Goal: Information Seeking & Learning: Check status

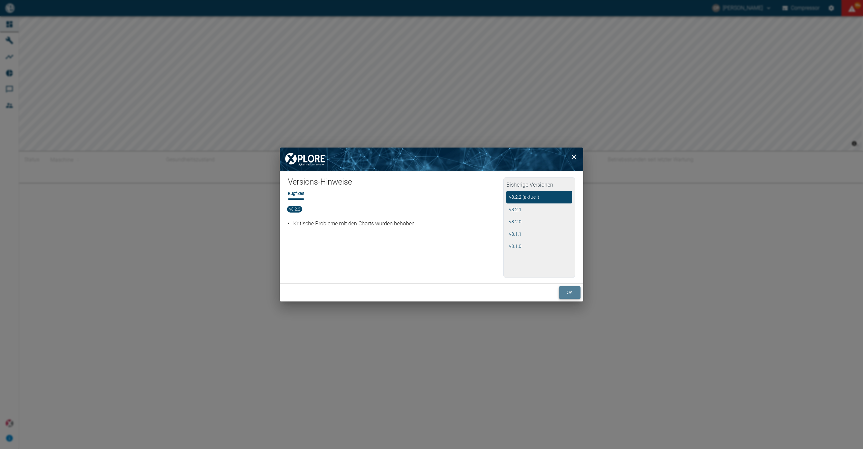
click at [572, 292] on button "ok" at bounding box center [570, 292] width 22 height 12
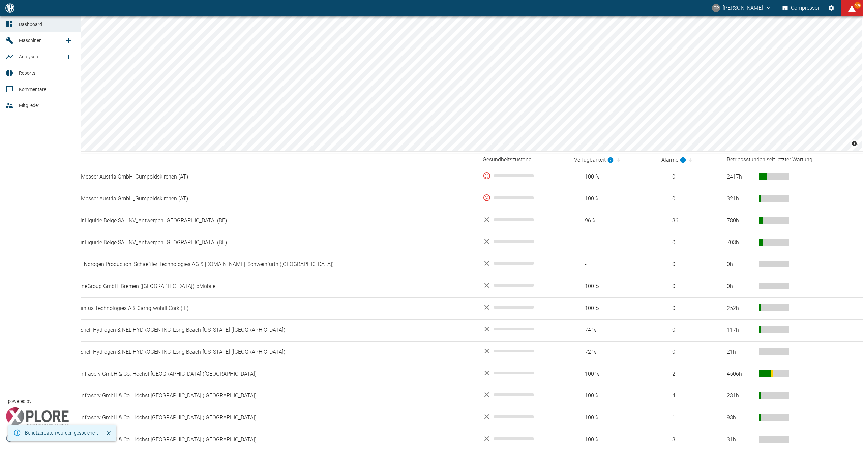
click at [22, 54] on span "Analysen" at bounding box center [28, 56] width 19 height 5
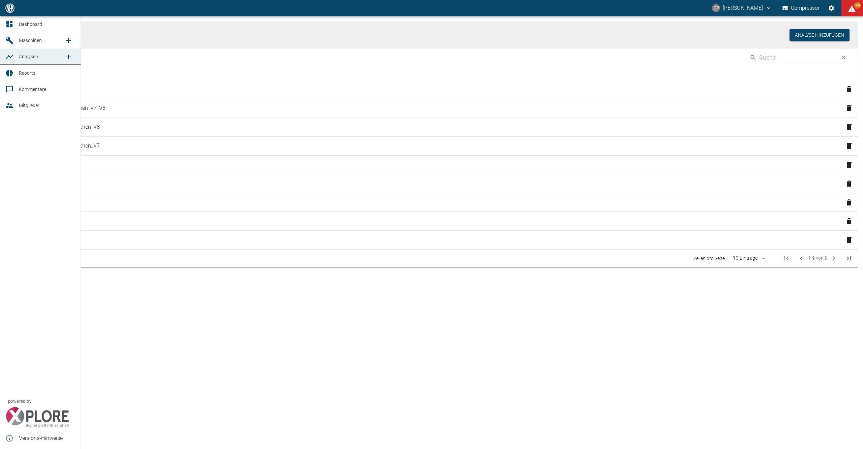
click at [72, 57] on icon "new /analyses/list/0" at bounding box center [68, 57] width 8 height 8
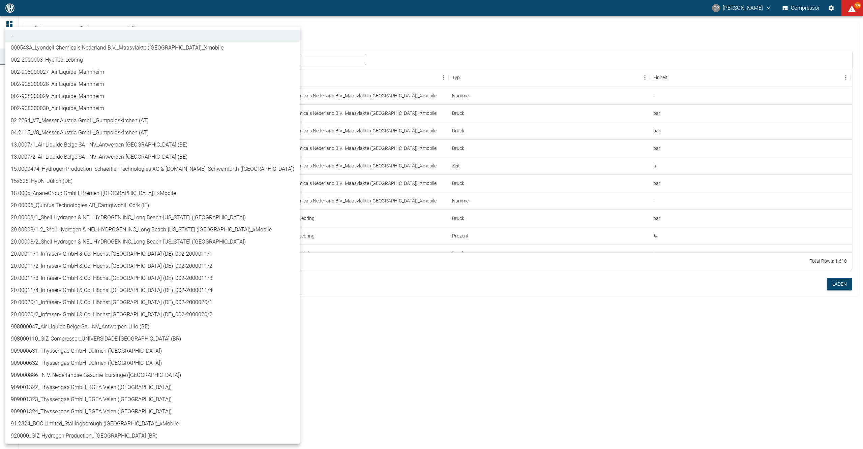
click at [104, 60] on body "CP [PERSON_NAME] Compressor 99+ Dashboard Maschinen Analysen Reports Kommentare…" at bounding box center [431, 224] width 863 height 449
click at [100, 147] on li "13.0007/1_Air Liquide Belge SA - NV_Antwerpen-[GEOGRAPHIC_DATA] (BE)" at bounding box center [152, 145] width 294 height 12
type input "7660faed-fd66-4731-a2e8-44c12e65351a"
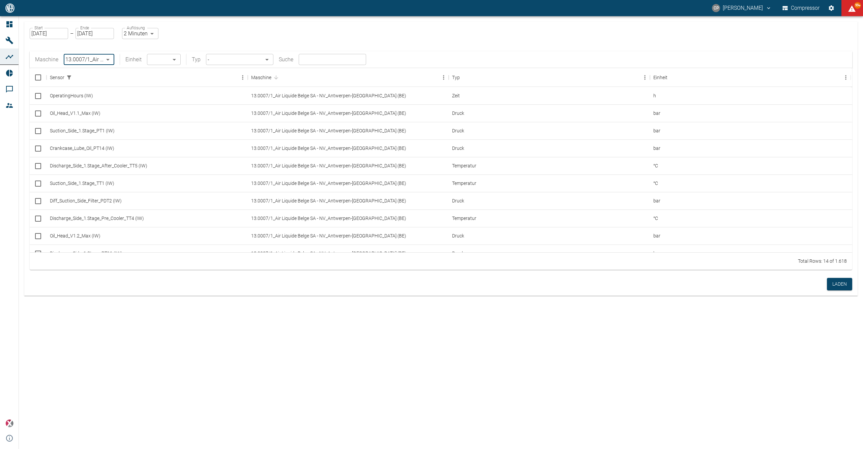
click at [265, 60] on body "CP [PERSON_NAME] Compressor 99+ Dashboard Maschinen Analysen Reports Kommentare…" at bounding box center [431, 224] width 863 height 449
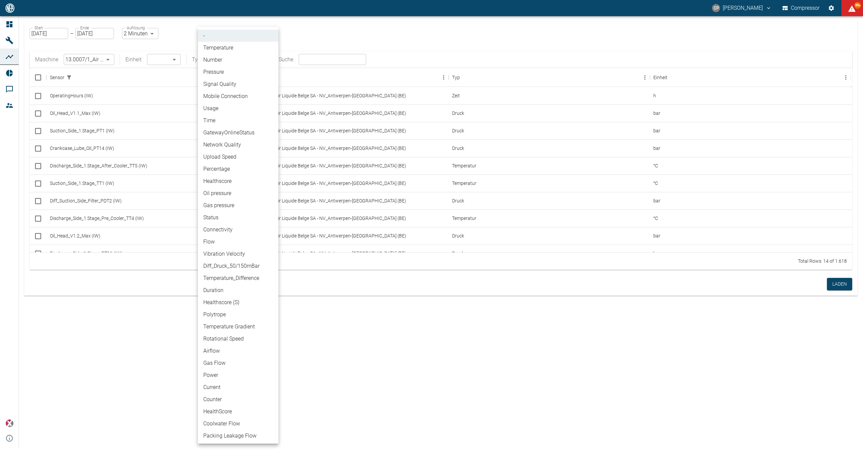
click at [170, 61] on div at bounding box center [431, 224] width 863 height 449
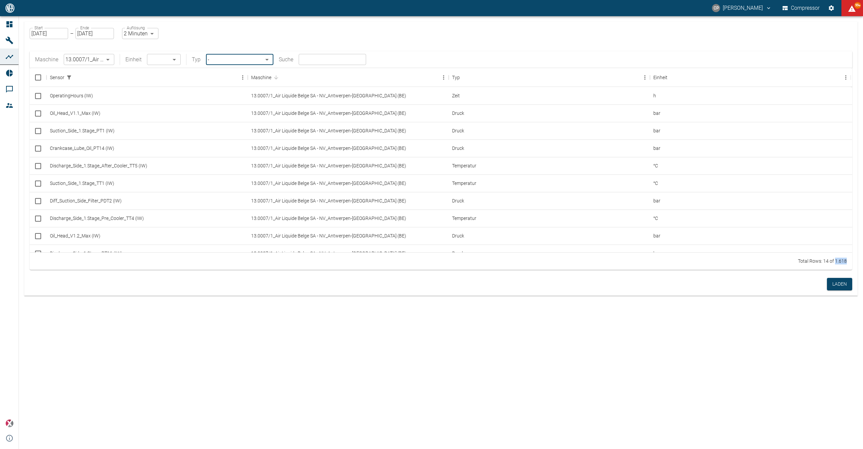
click at [170, 61] on div "- Temperature Number Pressure Signal Quality Mobile Connection Usage Time Gatew…" at bounding box center [431, 224] width 863 height 449
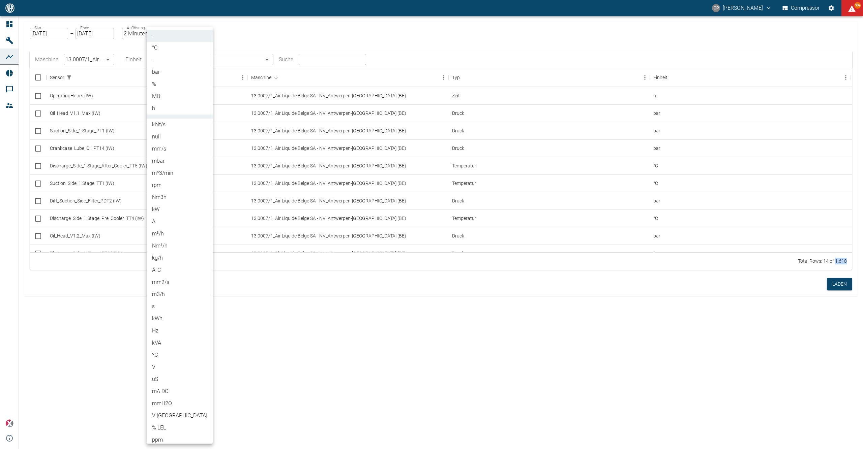
click at [170, 59] on body "CP [PERSON_NAME] Compressor 99+ Dashboard Maschinen Analysen Reports Kommentare…" at bounding box center [431, 224] width 863 height 449
click at [175, 87] on li "%" at bounding box center [180, 84] width 66 height 12
type input "%"
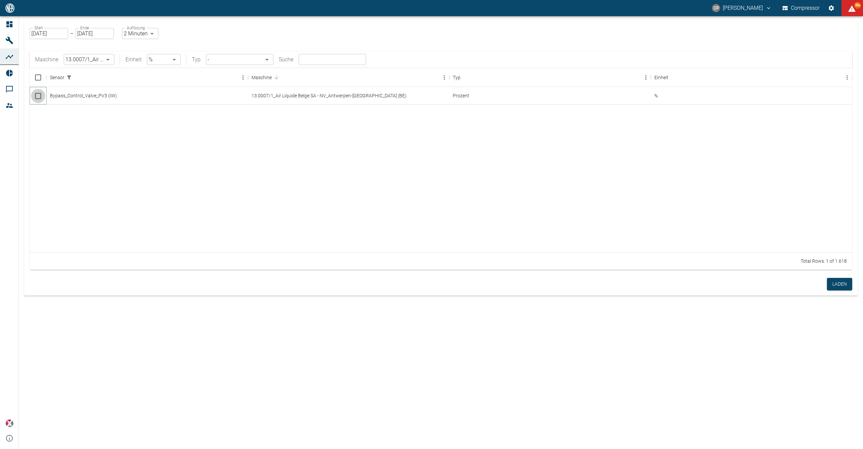
click at [34, 97] on input "Select row" at bounding box center [38, 96] width 14 height 14
checkbox input "false"
checkbox input "true"
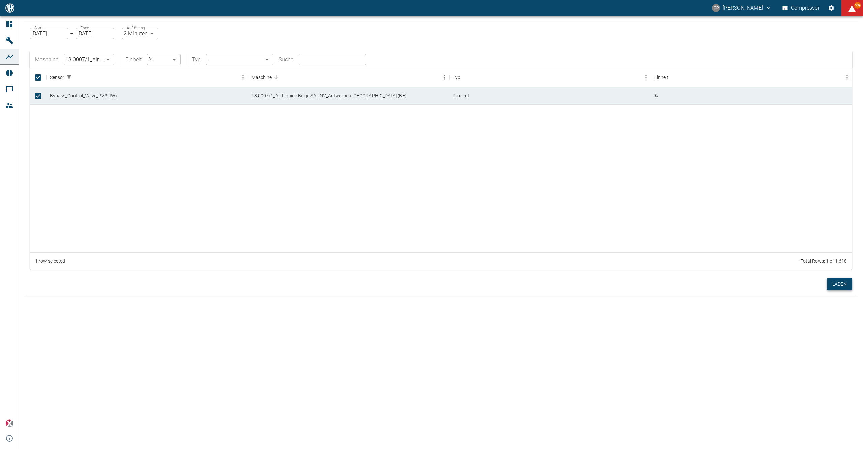
click at [831, 284] on button "Laden" at bounding box center [839, 284] width 25 height 12
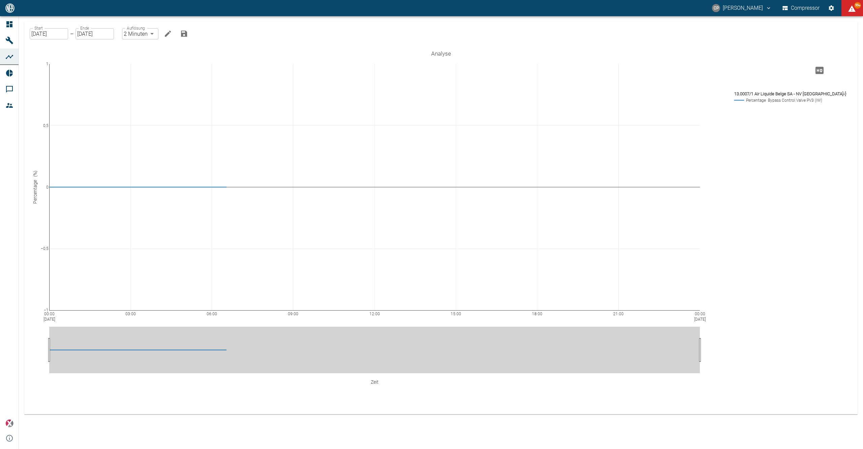
click at [165, 34] on icon "Bearbeiten" at bounding box center [168, 34] width 6 height 6
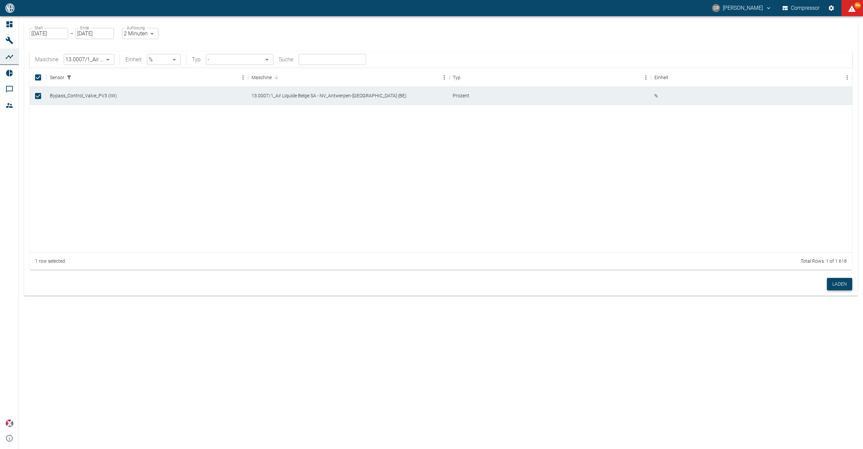
click at [832, 282] on button "Laden" at bounding box center [839, 284] width 25 height 12
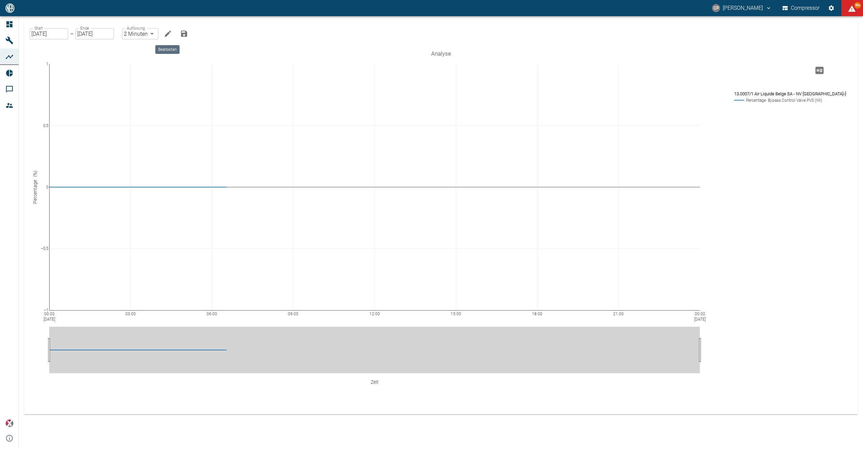
click at [165, 34] on icon "Bearbeiten" at bounding box center [168, 34] width 8 height 8
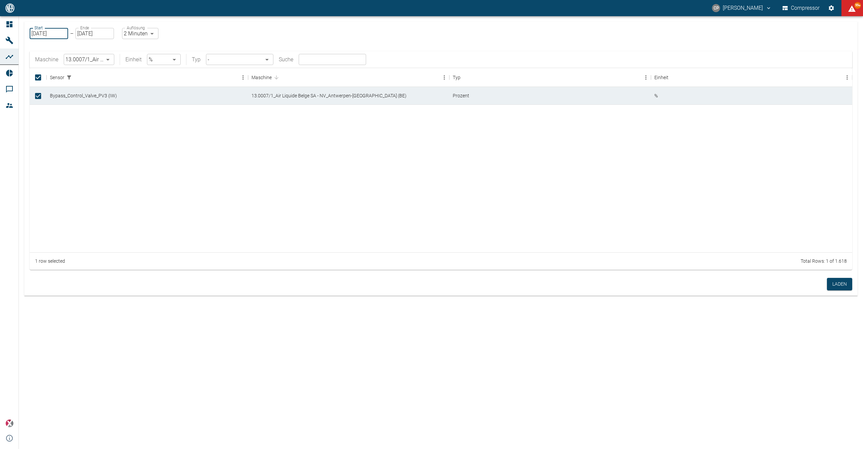
click at [61, 33] on input "[DATE]" at bounding box center [49, 33] width 38 height 11
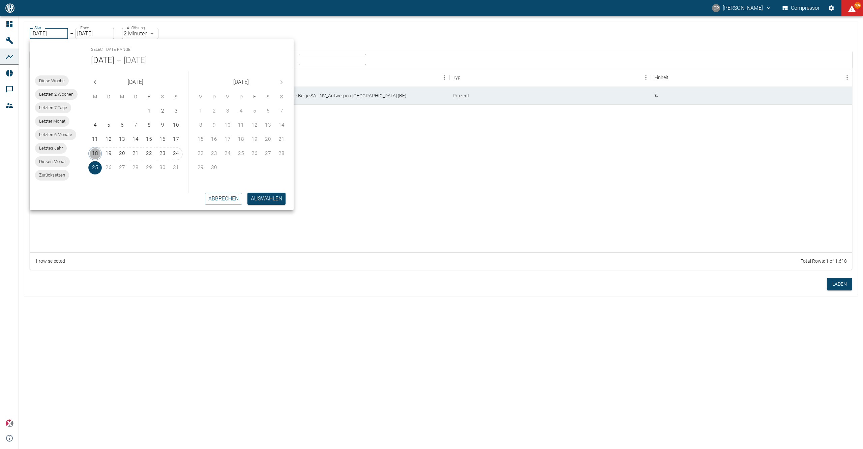
click at [93, 153] on button "18" at bounding box center [94, 153] width 13 height 13
type input "[DATE]"
click at [273, 204] on button "Auswählen" at bounding box center [266, 199] width 38 height 12
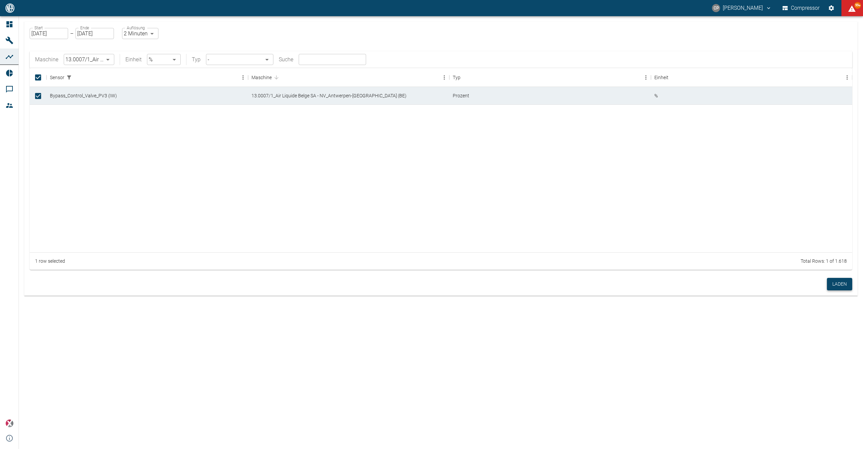
click at [831, 284] on button "Laden" at bounding box center [839, 284] width 25 height 12
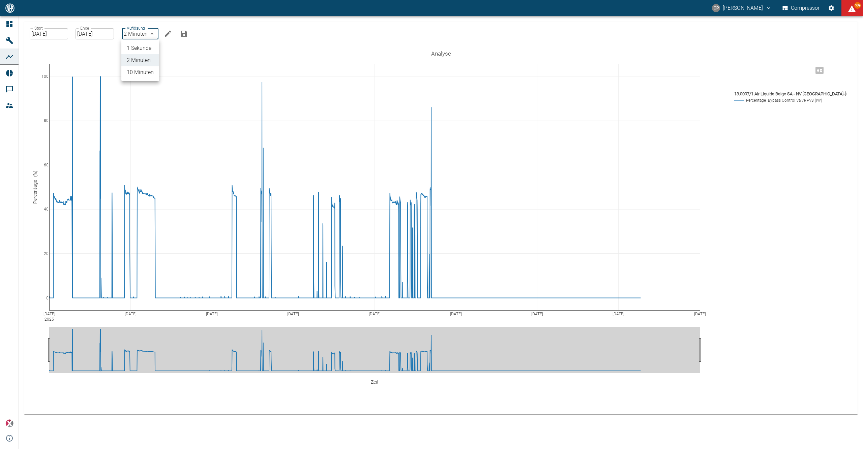
click at [154, 32] on body "CP Christoph Palm Compressor 99+ Dashboard Maschinen Analysen Reports Kommentar…" at bounding box center [431, 224] width 863 height 449
click at [142, 51] on li "1 Sekunde" at bounding box center [140, 48] width 38 height 12
type input "1sec"
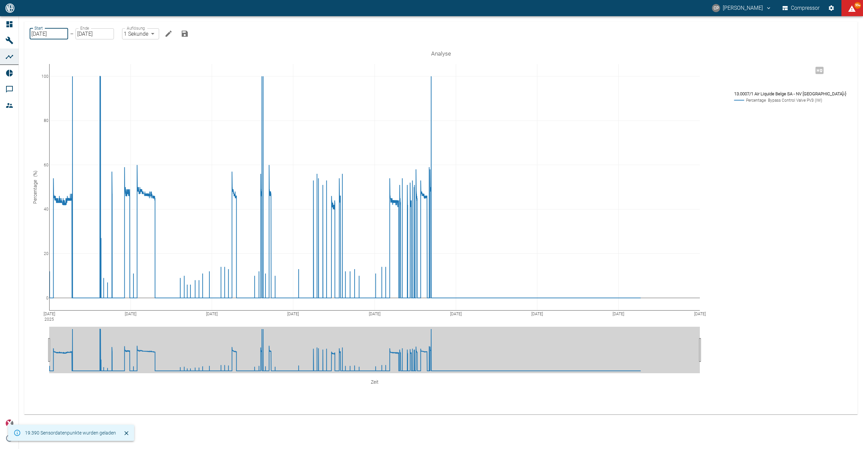
click at [50, 33] on input "[DATE]" at bounding box center [49, 33] width 38 height 11
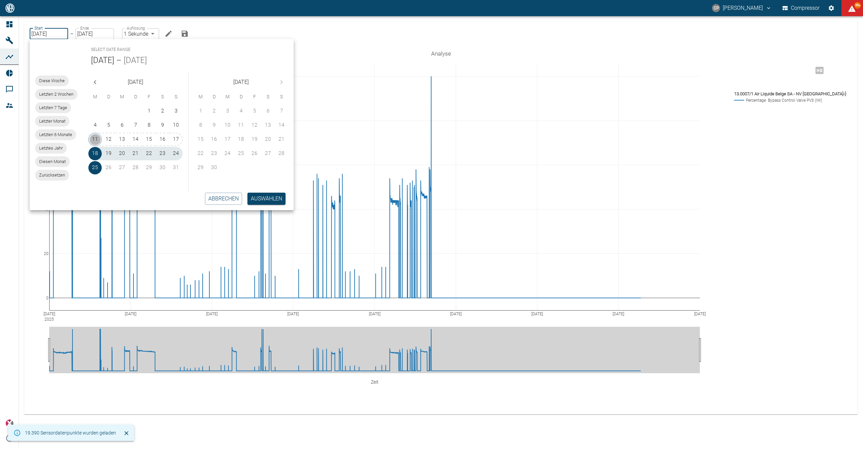
click at [98, 138] on button "11" at bounding box center [94, 139] width 13 height 13
type input "11.08.2025"
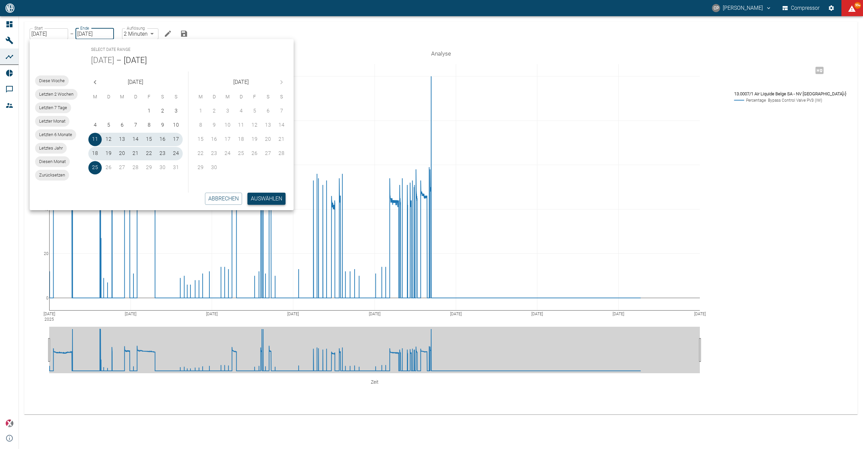
click at [266, 197] on button "Auswählen" at bounding box center [266, 199] width 38 height 12
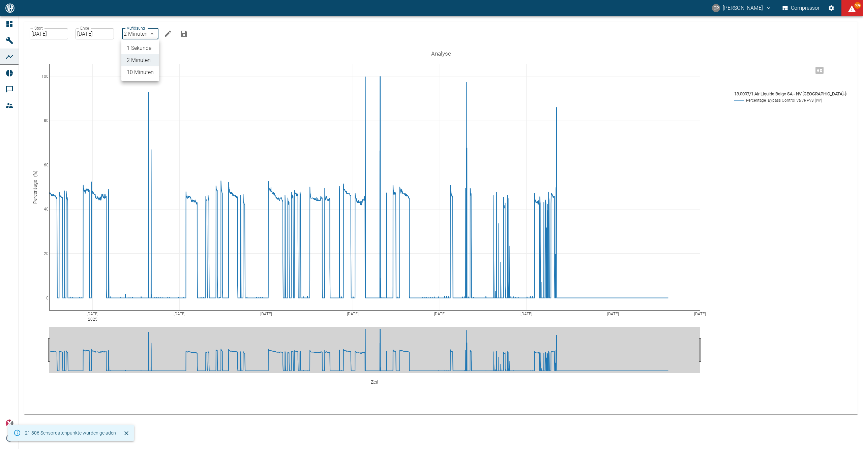
click at [133, 36] on body "CP Christoph Palm Compressor 99+ Dashboard Maschinen Analysen Reports Kommentar…" at bounding box center [431, 224] width 863 height 449
click at [136, 49] on li "1 Sekunde" at bounding box center [140, 48] width 38 height 12
type input "1sec"
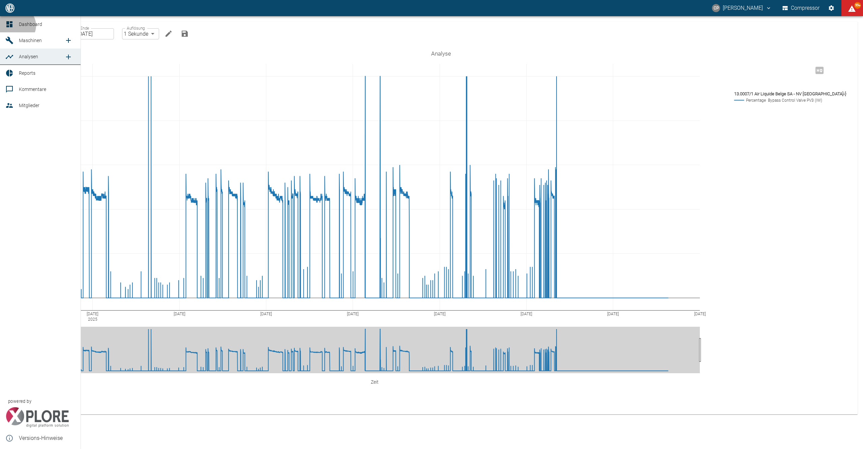
click at [17, 26] on link "Dashboard" at bounding box center [40, 24] width 81 height 16
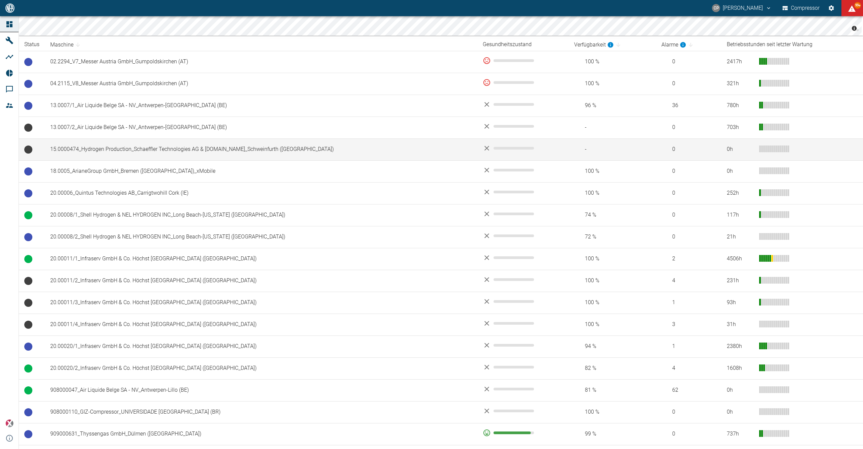
scroll to position [135, 0]
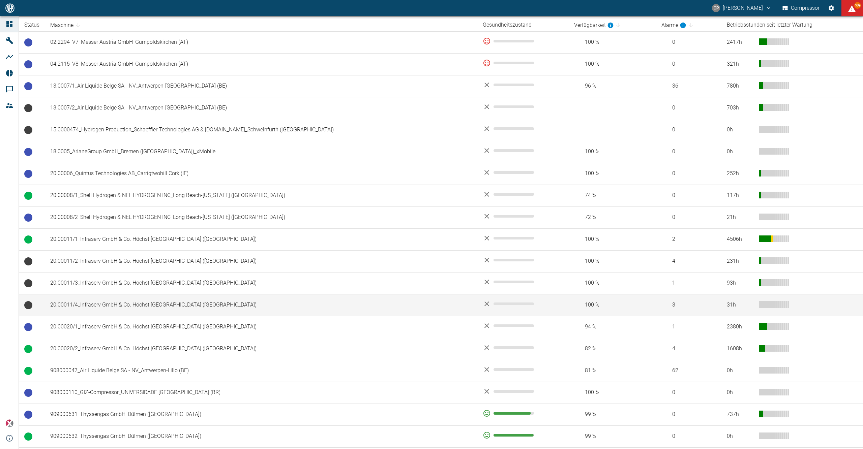
click at [87, 310] on td "20.00011/4_Infraserv GmbH & Co. Höchst KG_Frankfurt am Main (DE)" at bounding box center [261, 305] width 432 height 22
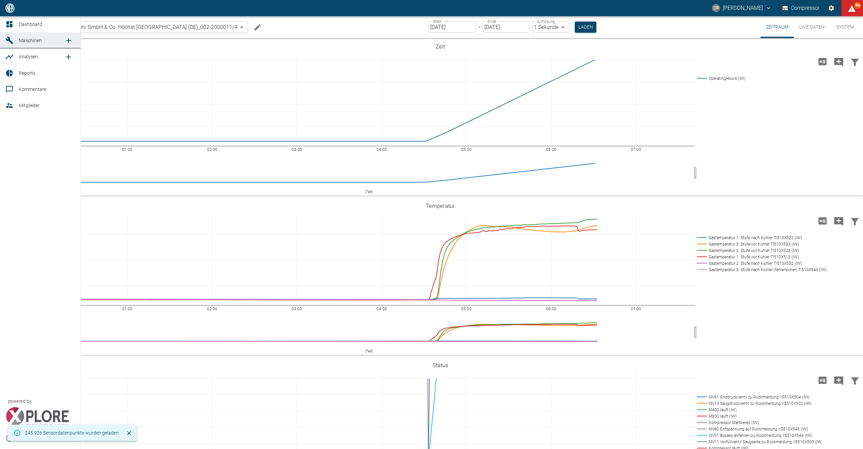
click at [6, 18] on link "Dashboard" at bounding box center [40, 24] width 81 height 16
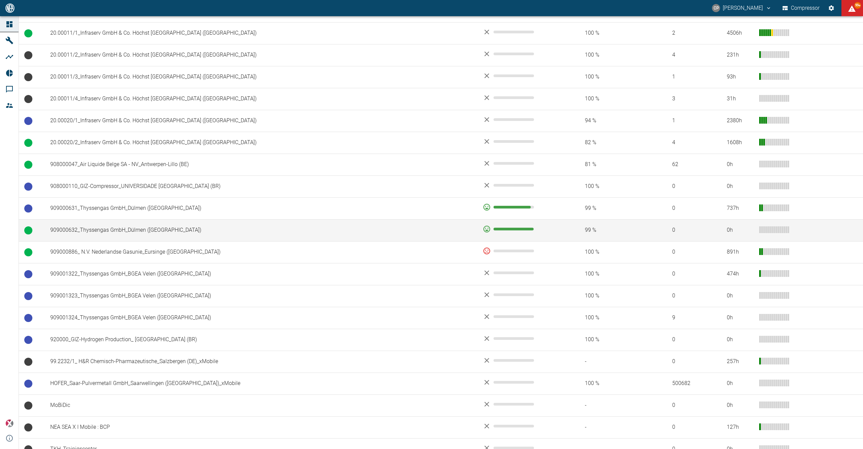
scroll to position [356, 0]
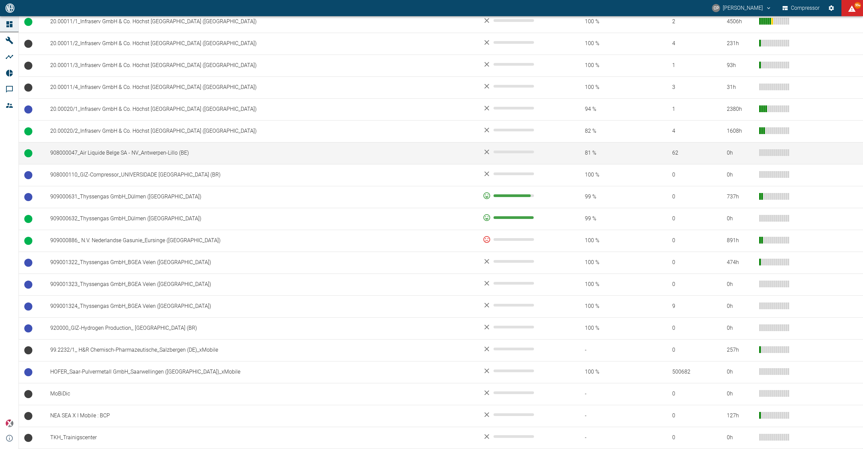
click at [116, 152] on td "908000047_Air Liquide Belge SA - NV_Antwerpen-Lillo (BE)" at bounding box center [261, 153] width 432 height 22
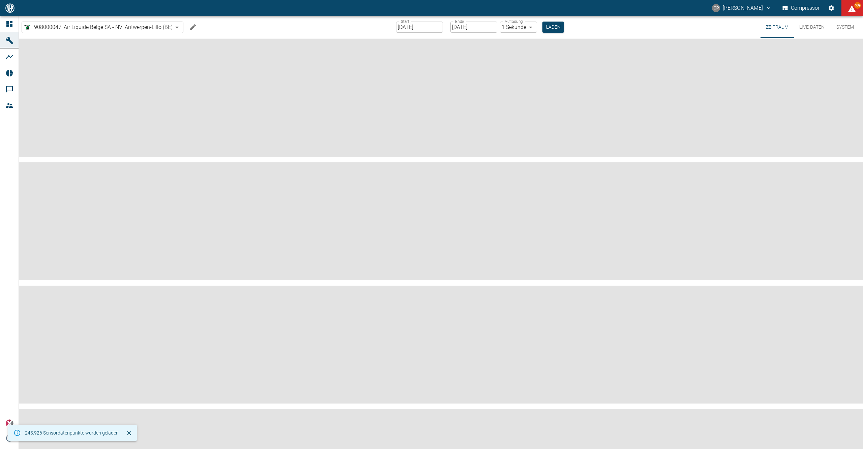
click at [415, 23] on input "[DATE]" at bounding box center [419, 27] width 47 height 11
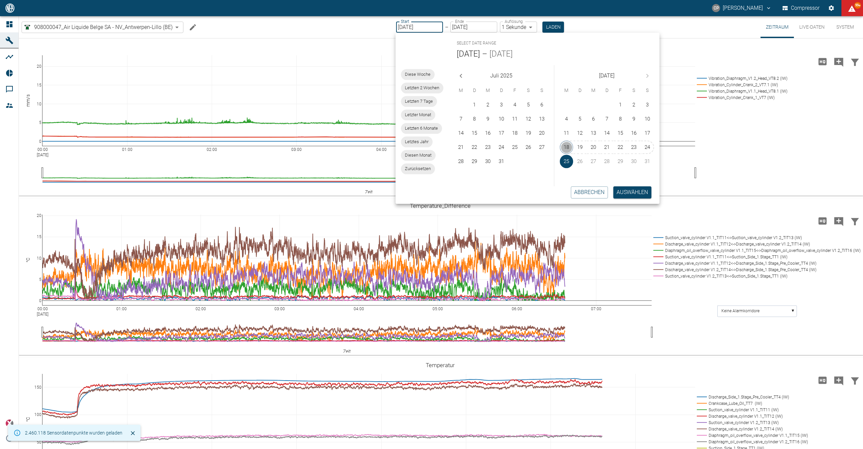
click at [570, 146] on button "18" at bounding box center [566, 147] width 13 height 13
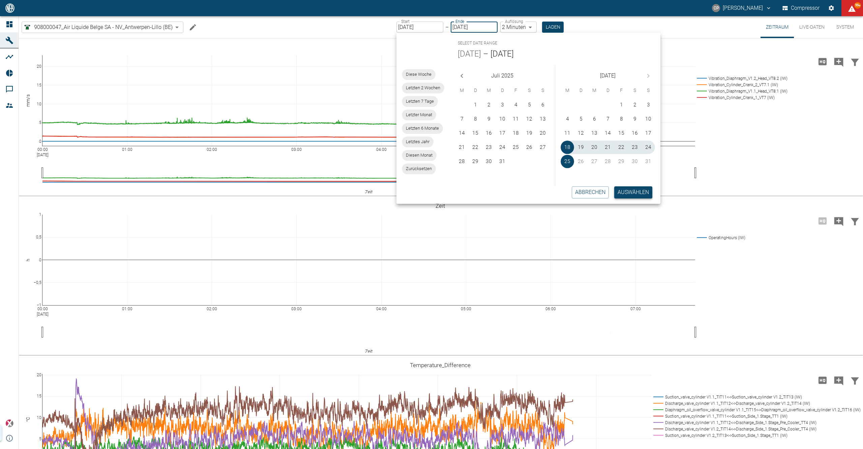
type input "[DATE]"
click at [517, 22] on label "Auflösung" at bounding box center [514, 22] width 18 height 6
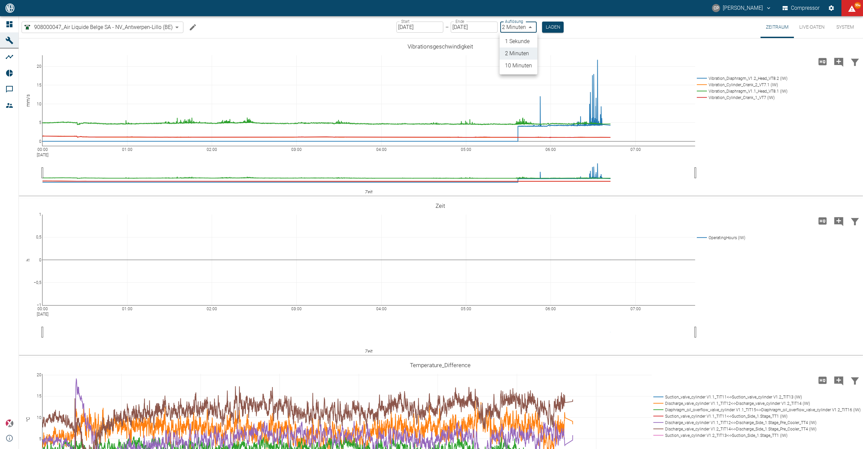
click at [527, 29] on body "CP Christoph Palm Compressor 99+ Dashboard Maschinen Analysen Reports Kommentar…" at bounding box center [431, 224] width 863 height 449
click at [526, 39] on li "1 Sekunde" at bounding box center [518, 41] width 38 height 12
type input "1sec"
click at [549, 26] on button "Laden" at bounding box center [553, 27] width 22 height 11
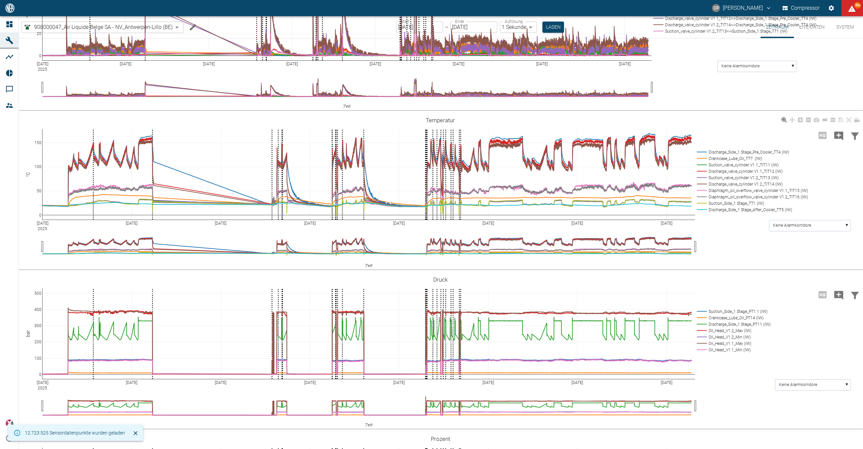
scroll to position [359, 0]
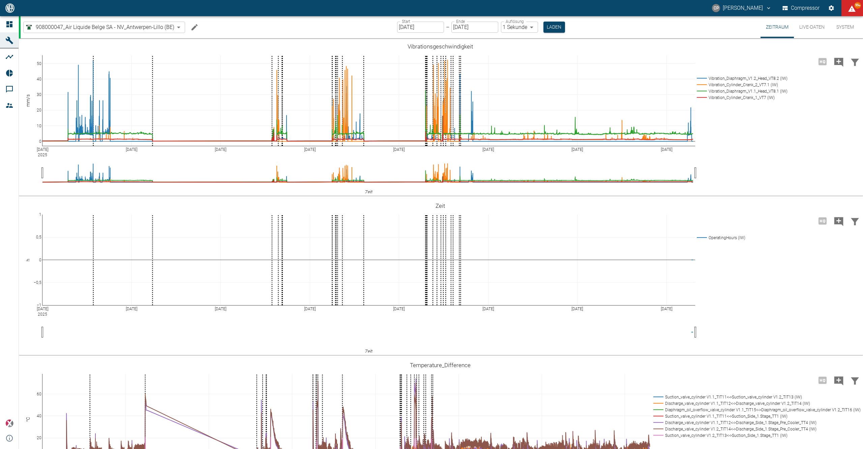
scroll to position [314, 0]
